Goal: Find specific page/section: Find specific page/section

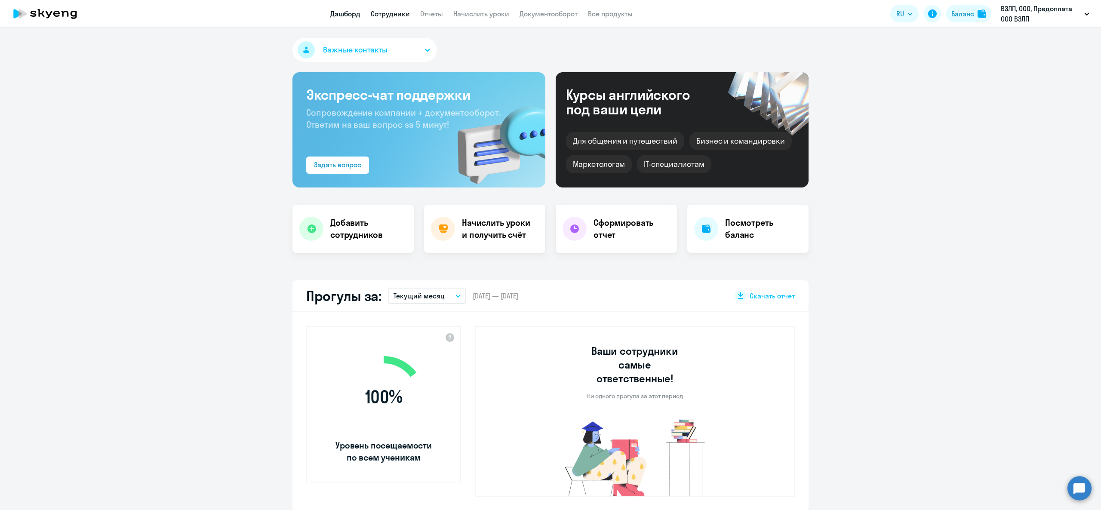
click at [395, 16] on link "Сотрудники" at bounding box center [390, 13] width 39 height 9
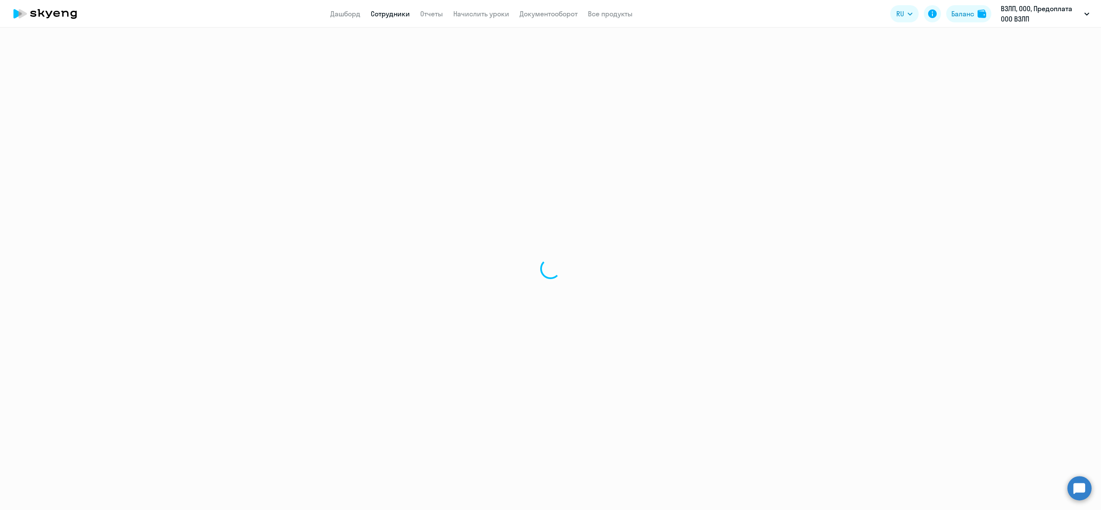
select select "30"
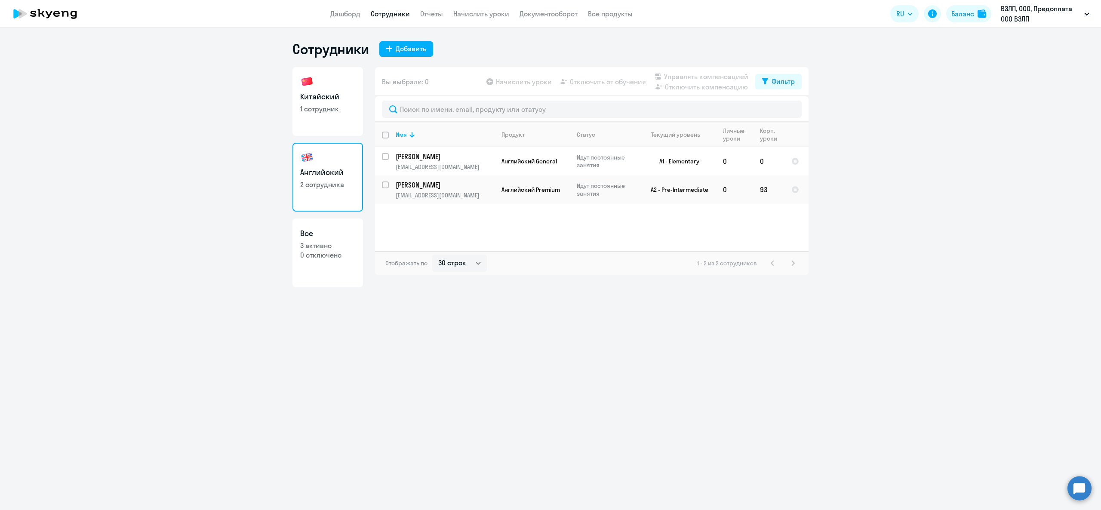
click at [339, 113] on link "Китайский 1 сотрудник" at bounding box center [327, 101] width 71 height 69
select select "30"
